Goal: Obtain resource: Obtain resource

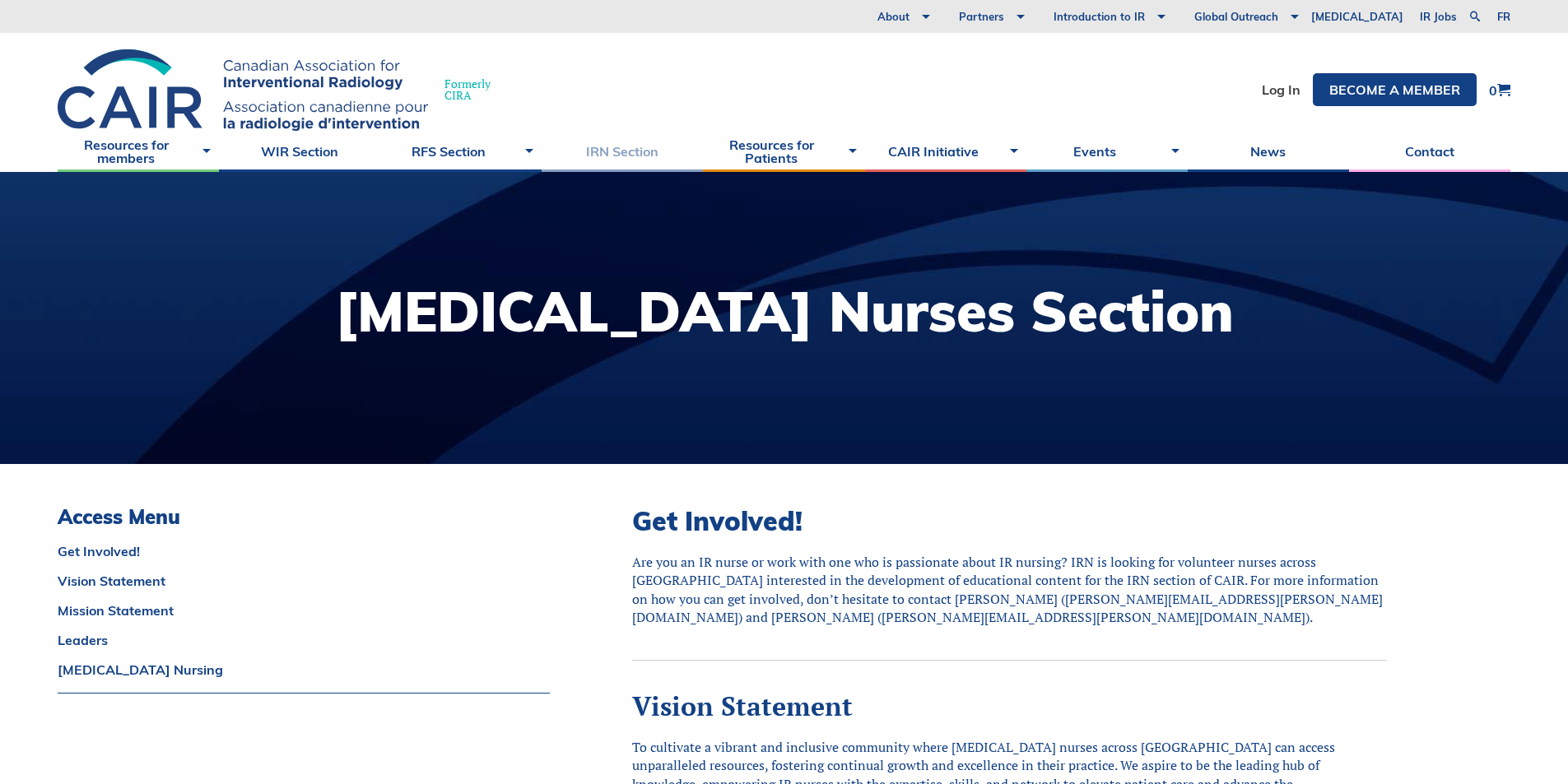
click at [629, 151] on link "IRN Section" at bounding box center [622, 151] width 162 height 41
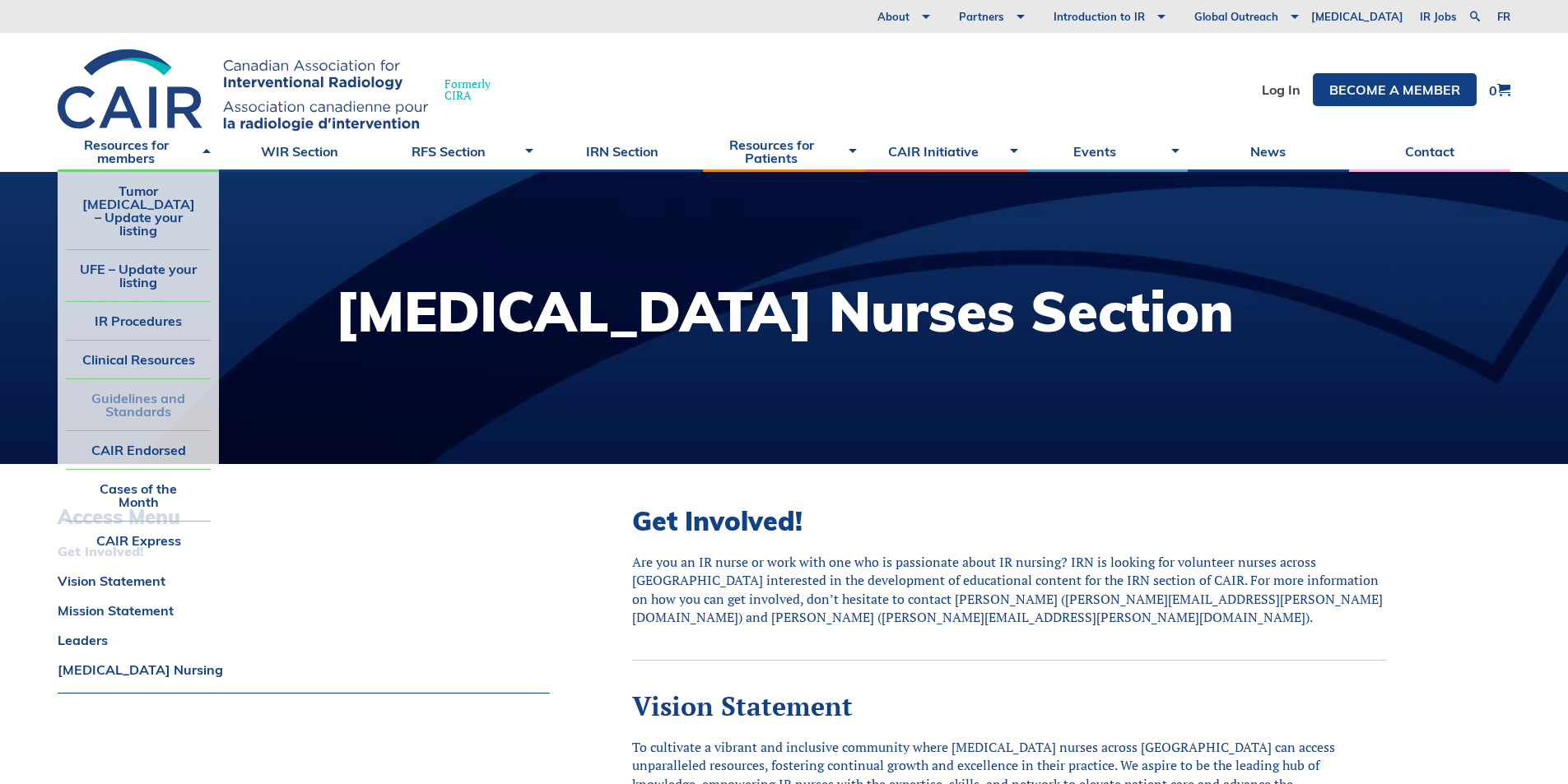
click at [153, 380] on link "Guidelines and Standards" at bounding box center [138, 404] width 145 height 51
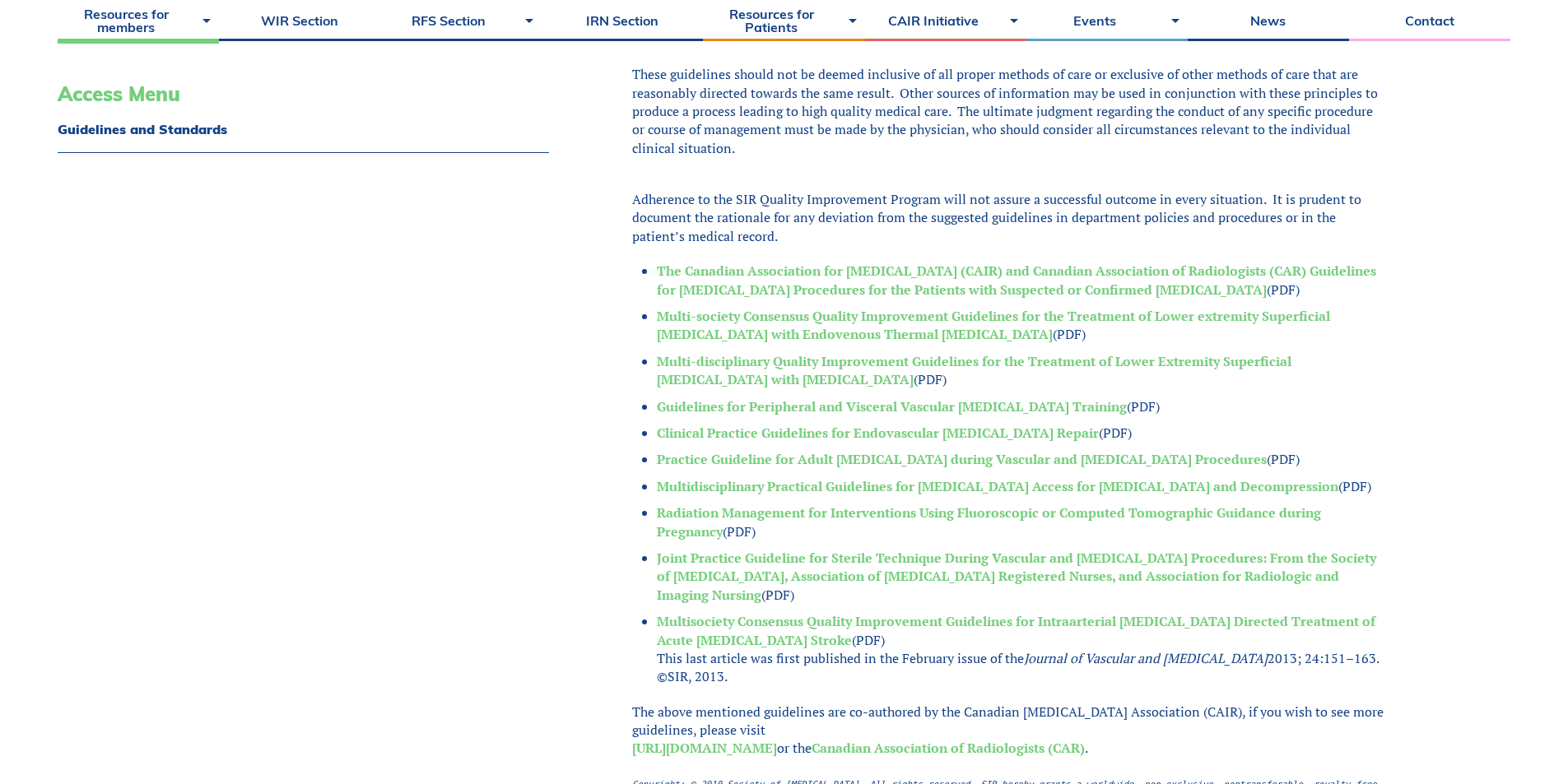
scroll to position [658, 0]
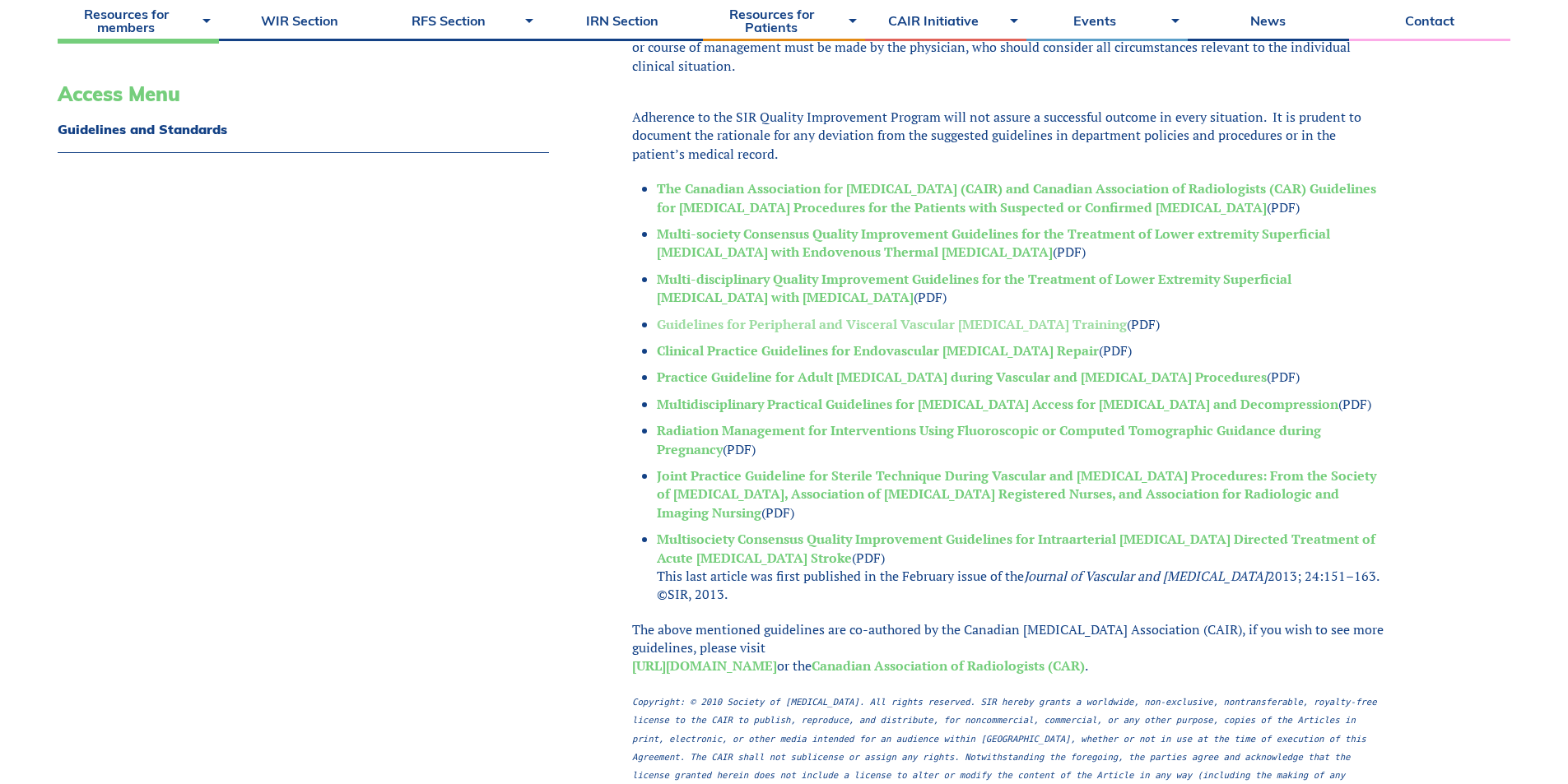
click at [710, 326] on link "Guidelines for Peripheral and Visceral Vascular [MEDICAL_DATA] Training" at bounding box center [892, 324] width 470 height 18
click at [684, 660] on link "http://www.sirweb.org/clinical/" at bounding box center [705, 665] width 145 height 18
